Goal: Information Seeking & Learning: Compare options

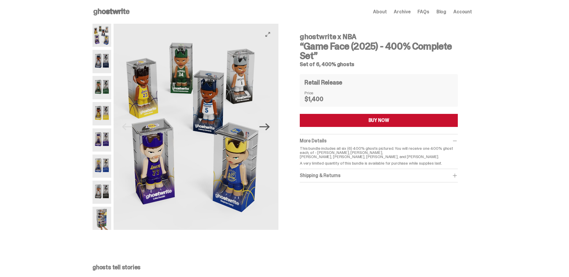
click at [267, 127] on icon "Next" at bounding box center [264, 126] width 10 height 7
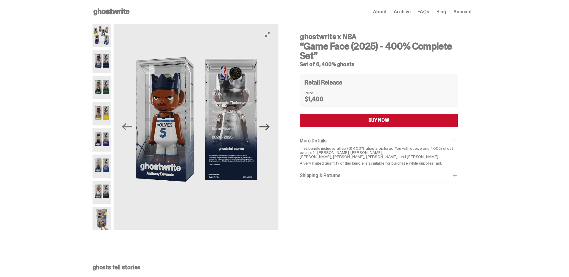
click at [267, 127] on icon "Next" at bounding box center [264, 126] width 10 height 7
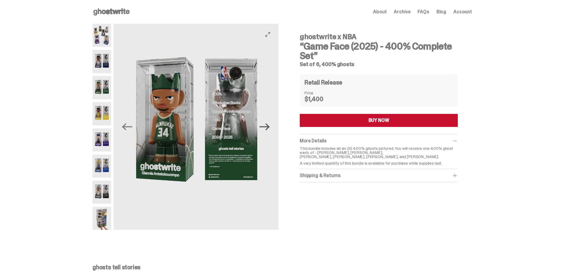
click at [267, 127] on icon "Next" at bounding box center [264, 126] width 10 height 7
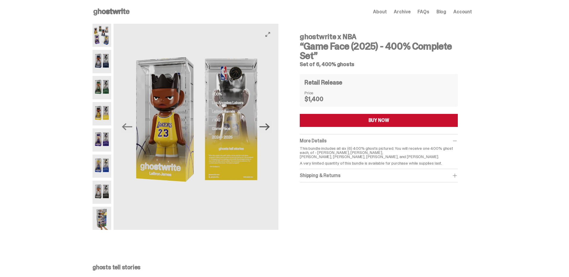
click at [267, 127] on icon "Next" at bounding box center [264, 126] width 10 height 7
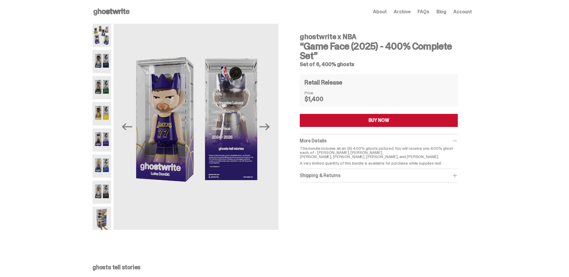
click at [99, 10] on use at bounding box center [111, 11] width 36 height 7
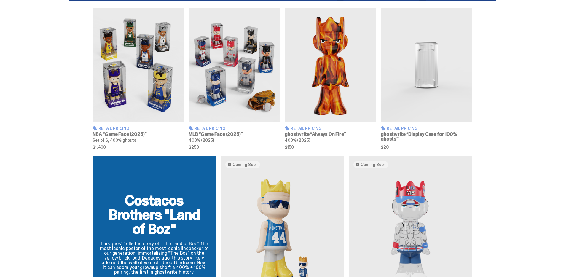
scroll to position [217, 0]
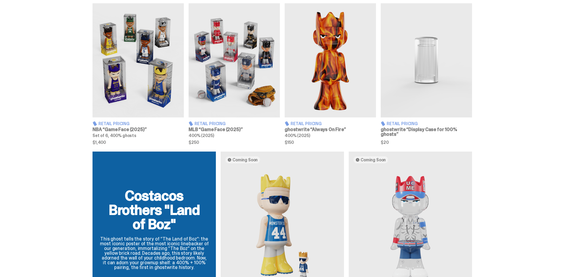
click at [212, 77] on img at bounding box center [234, 60] width 91 height 114
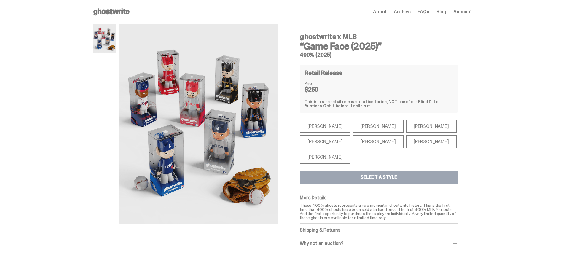
click at [338, 158] on div "[PERSON_NAME]" at bounding box center [325, 157] width 51 height 13
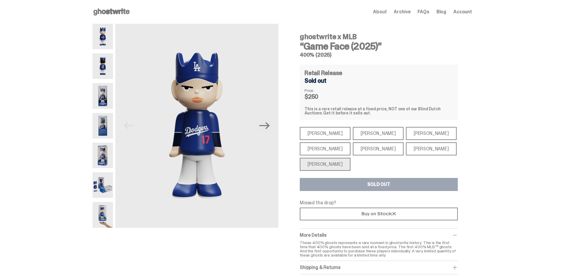
click at [423, 150] on div "[PERSON_NAME]" at bounding box center [431, 148] width 51 height 13
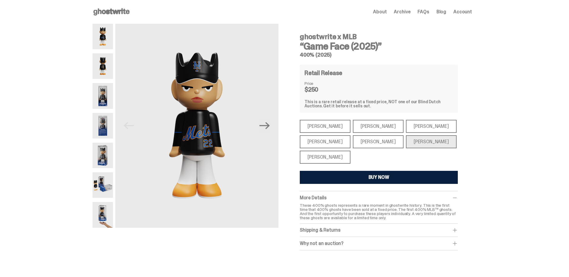
click at [367, 146] on div "[PERSON_NAME]" at bounding box center [378, 141] width 51 height 13
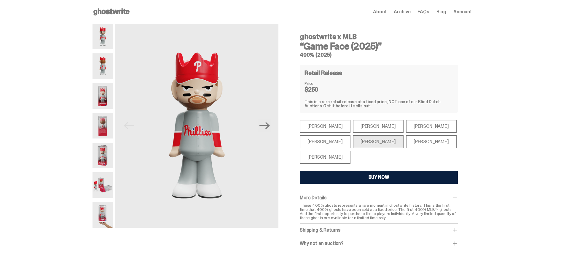
click at [356, 121] on div "[PERSON_NAME]" at bounding box center [378, 126] width 51 height 13
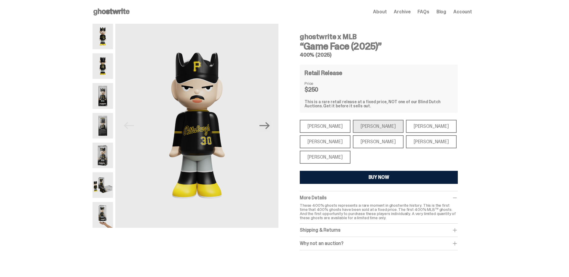
click at [327, 124] on div "[PERSON_NAME]" at bounding box center [325, 126] width 51 height 13
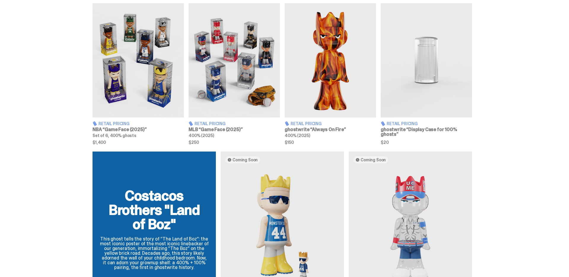
scroll to position [323, 0]
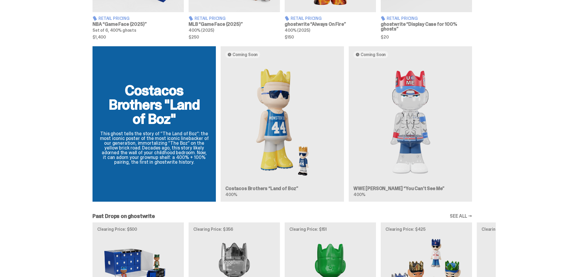
click at [511, 141] on div "Costacos Brothers "Land of Boz" This ghost tells the story of “The Land of Boz”…" at bounding box center [282, 126] width 564 height 160
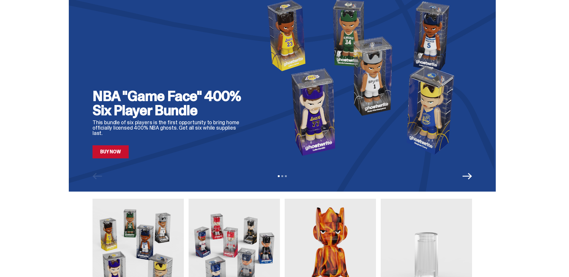
scroll to position [0, 0]
